Goal: Transaction & Acquisition: Purchase product/service

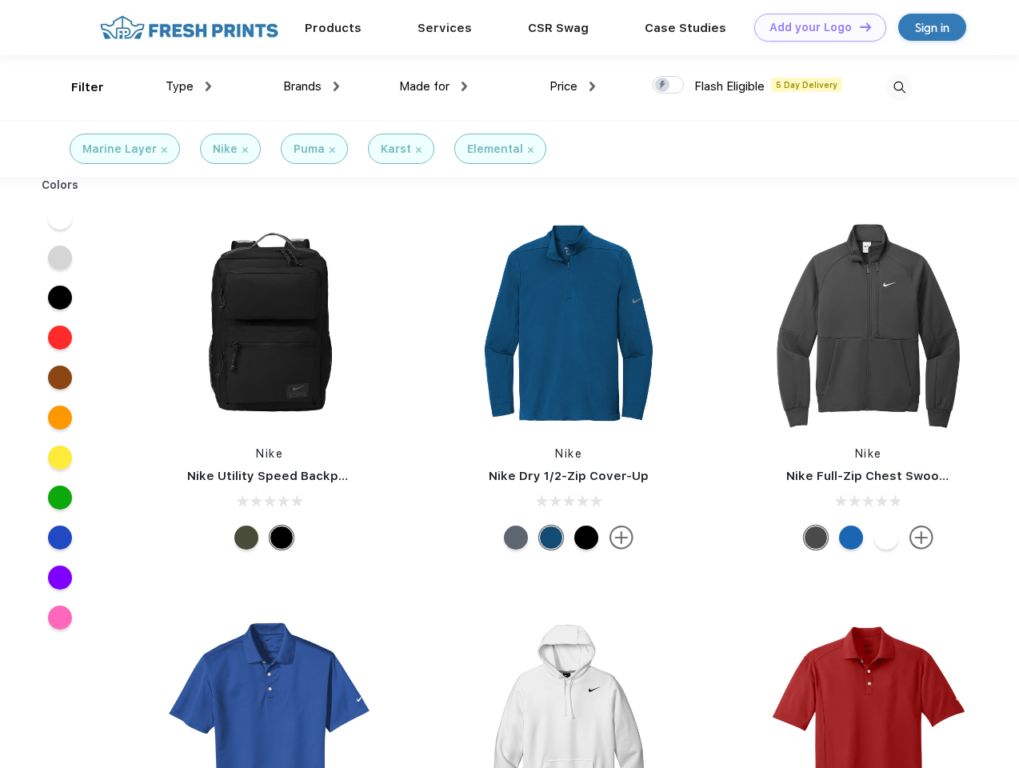
scroll to position [1, 0]
click at [814, 27] on link "Add your Logo Design Tool" at bounding box center [820, 28] width 132 height 28
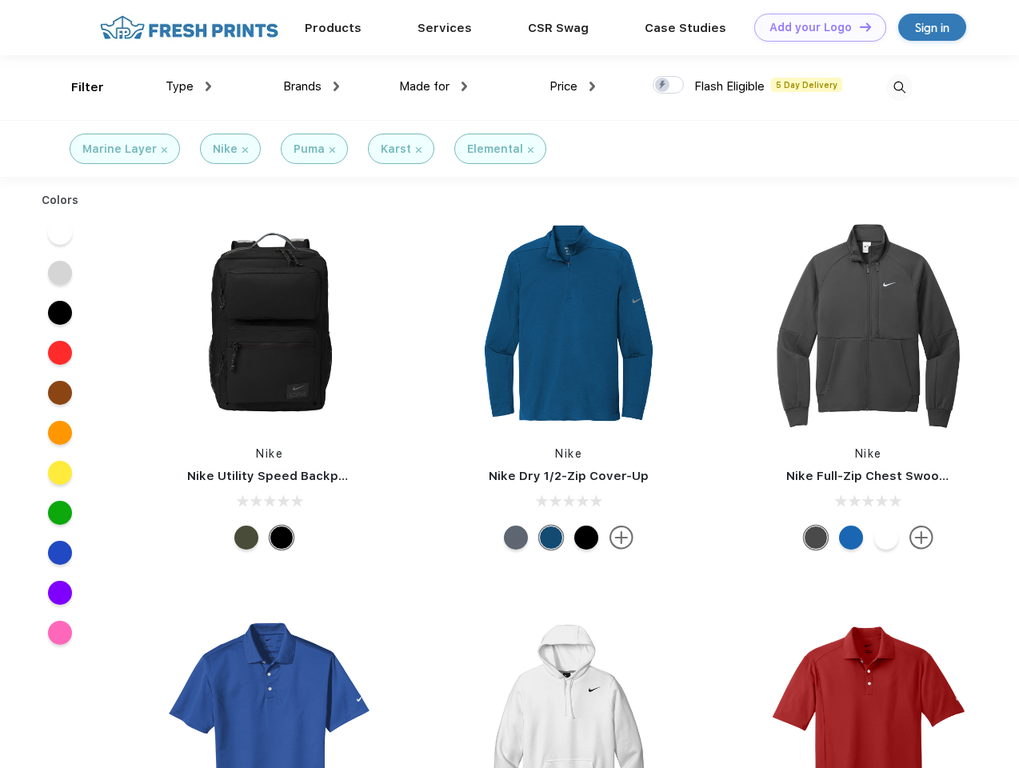
click at [0, 0] on div "Design Tool" at bounding box center [0, 0] width 0 height 0
click at [858, 26] on link "Add your Logo Design Tool" at bounding box center [820, 28] width 132 height 28
click at [77, 87] on div "Filter" at bounding box center [87, 87] width 33 height 18
click at [189, 86] on span "Type" at bounding box center [180, 86] width 28 height 14
click at [311, 86] on span "Brands" at bounding box center [302, 86] width 38 height 14
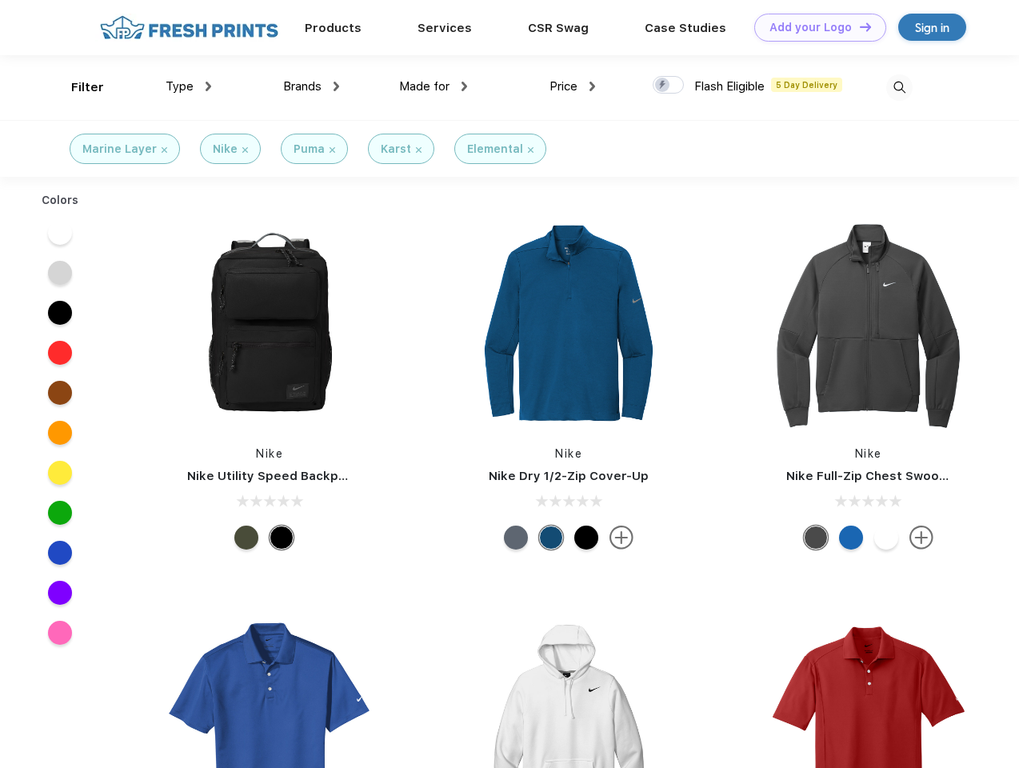
click at [434, 86] on span "Made for" at bounding box center [424, 86] width 50 height 14
click at [573, 86] on span "Price" at bounding box center [564, 86] width 28 height 14
click at [669, 86] on div at bounding box center [668, 85] width 31 height 18
click at [663, 86] on input "checkbox" at bounding box center [658, 80] width 10 height 10
click at [899, 87] on img at bounding box center [899, 87] width 26 height 26
